Goal: Task Accomplishment & Management: Manage account settings

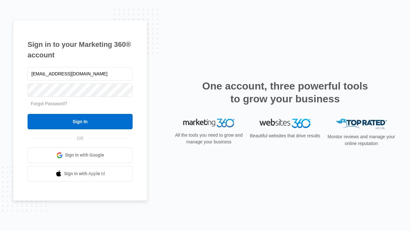
type input "[EMAIL_ADDRESS][DOMAIN_NAME]"
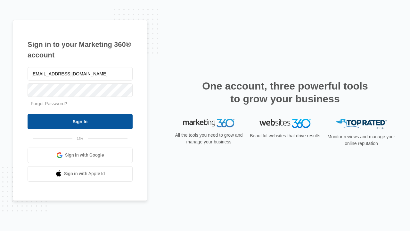
click at [80, 121] on input "Sign In" at bounding box center [80, 121] width 105 height 15
